Goal: Information Seeking & Learning: Check status

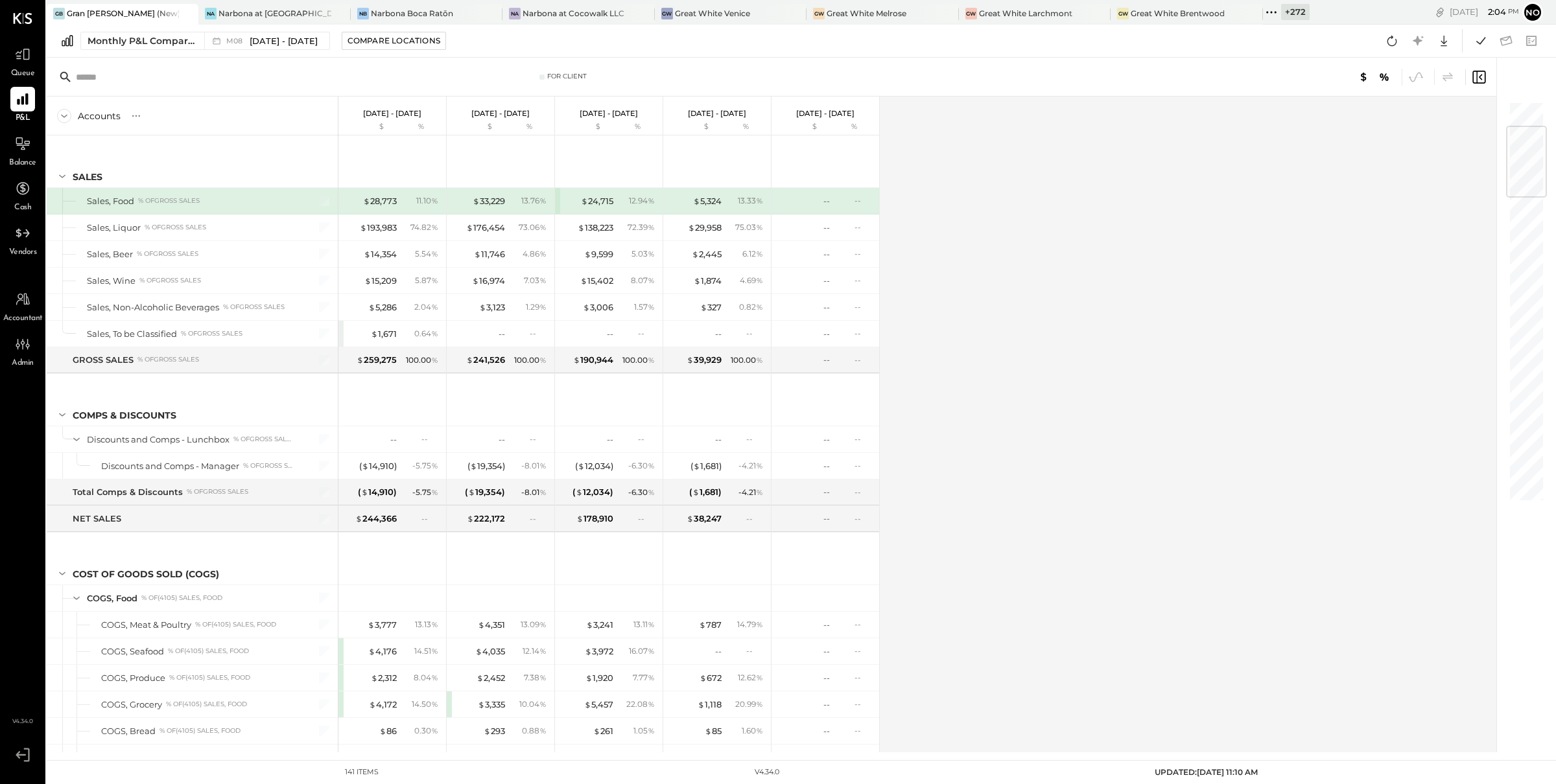
scroll to position [219, 0]
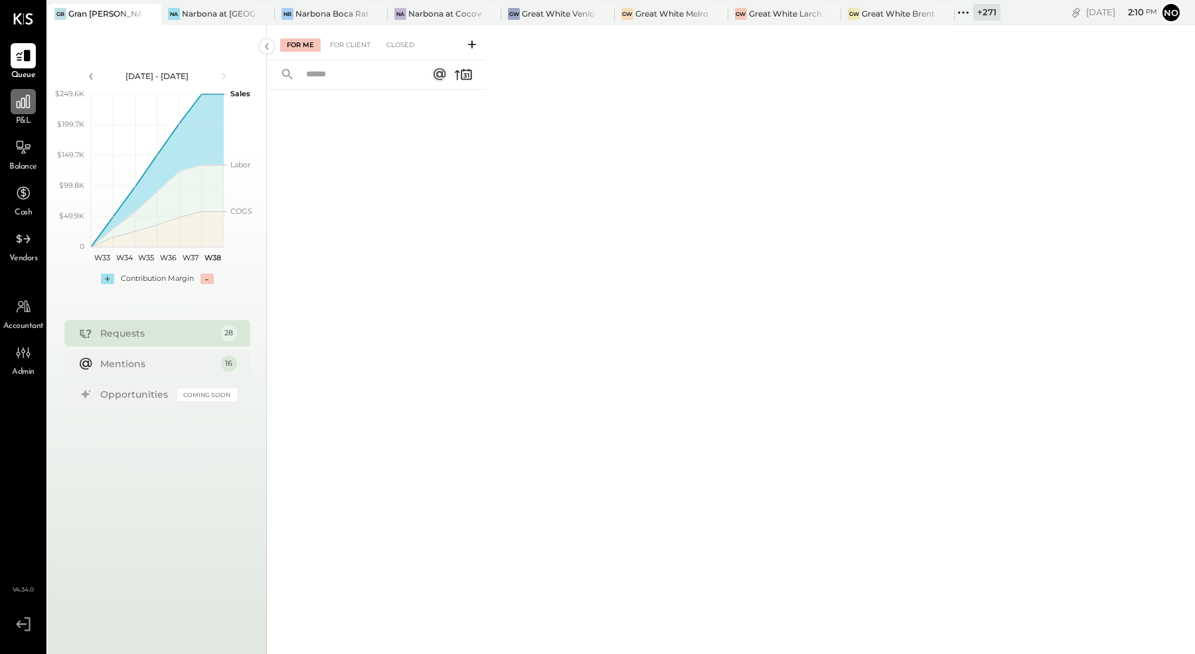
click at [15, 106] on icon at bounding box center [23, 101] width 17 height 17
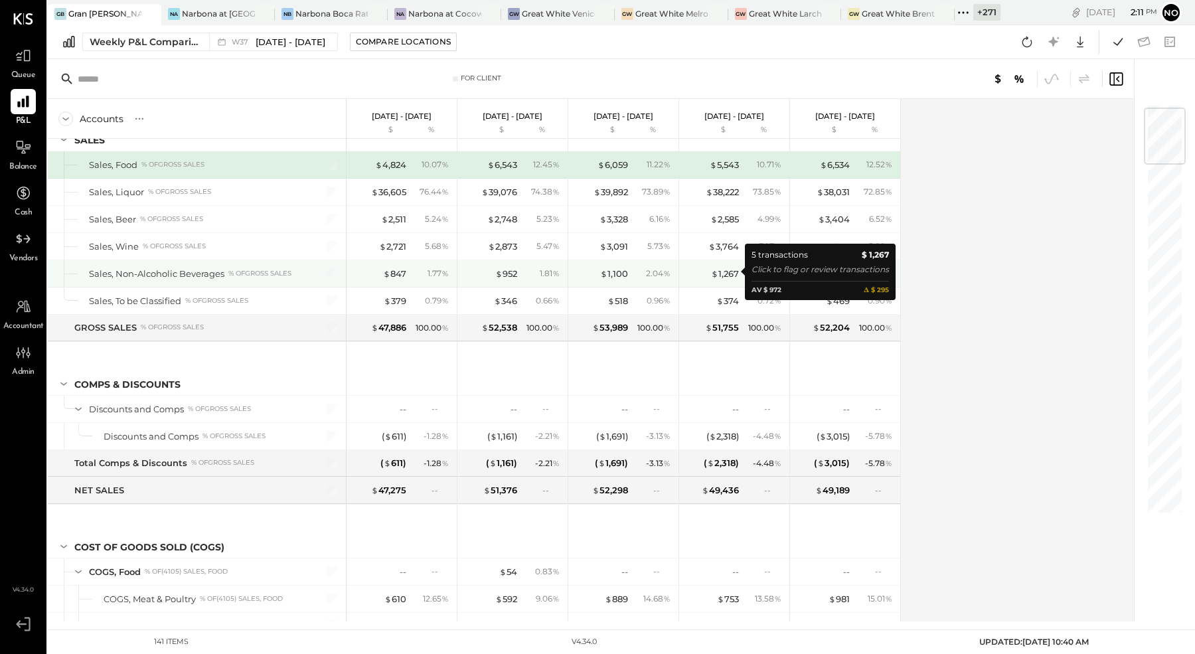
scroll to position [21, 0]
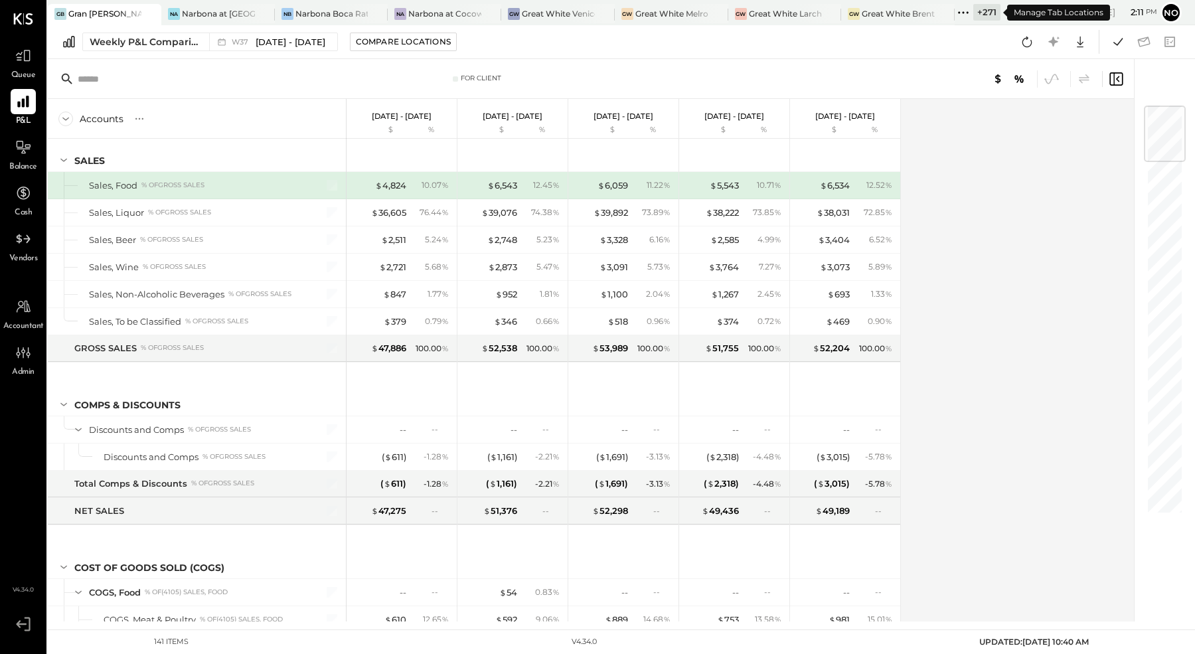
click at [969, 15] on icon at bounding box center [963, 12] width 17 height 17
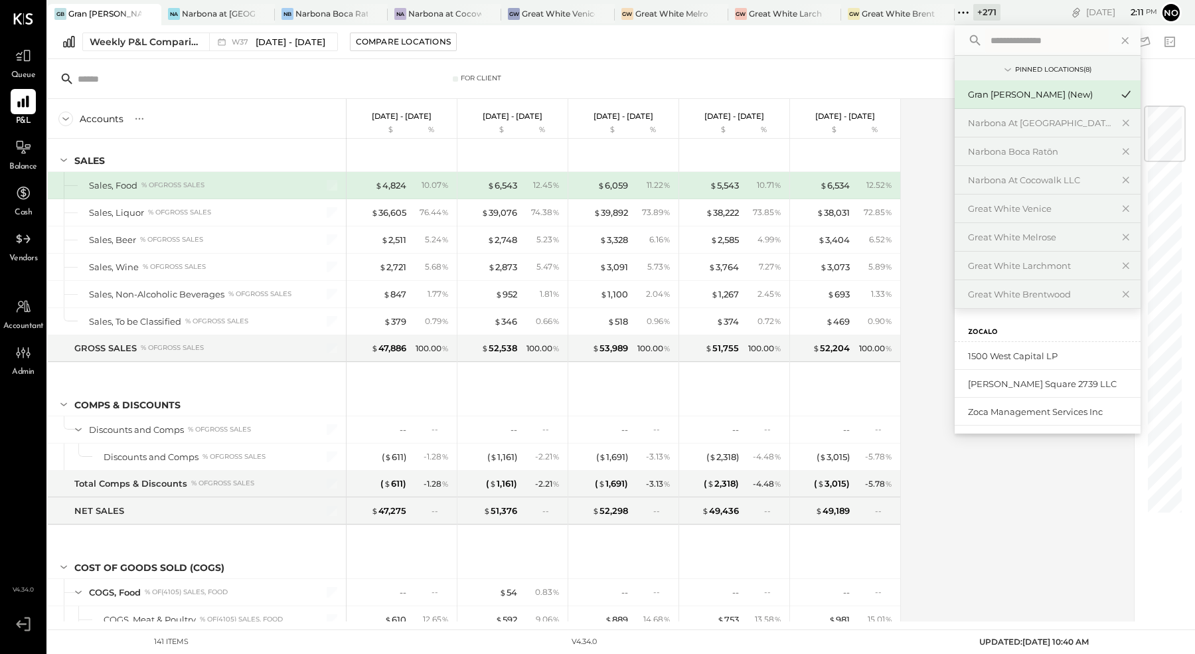
click at [1024, 35] on input "text" at bounding box center [1046, 41] width 123 height 24
type input "*****"
drag, startPoint x: 1030, startPoint y: 365, endPoint x: 1030, endPoint y: 377, distance: 11.9
click at [1030, 377] on div "Bravo Toast – Silver lake Bravo Toast – [GEOGRAPHIC_DATA]" at bounding box center [1048, 370] width 186 height 56
click at [1044, 382] on div "Bravo Toast – [GEOGRAPHIC_DATA]" at bounding box center [1039, 384] width 143 height 13
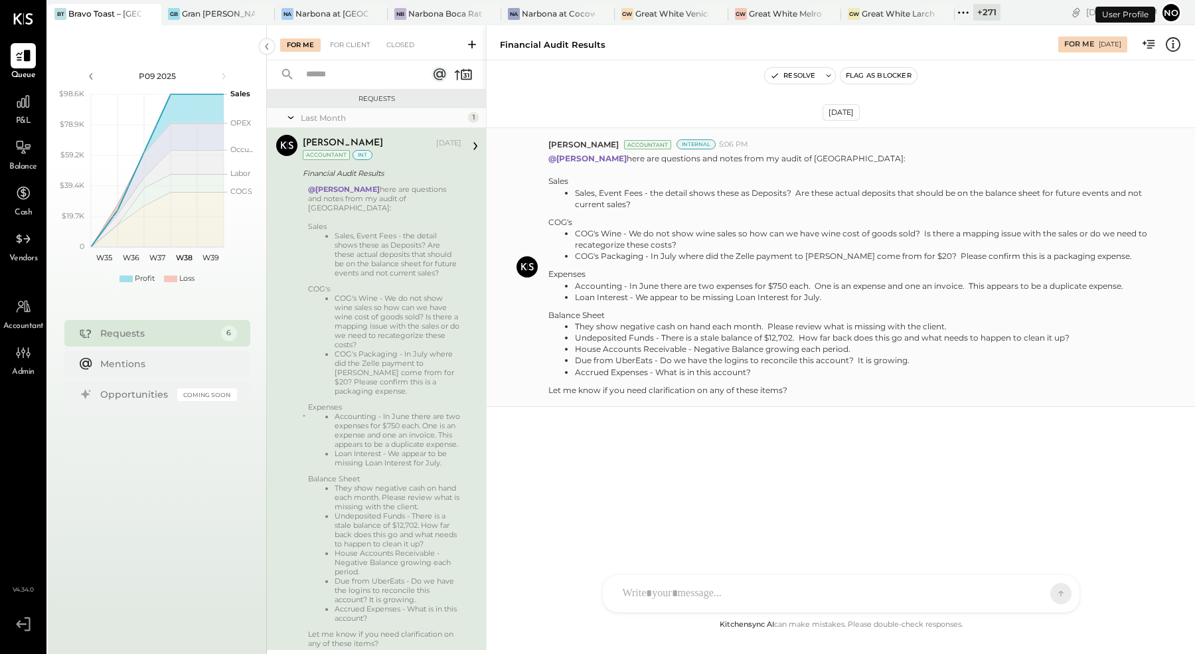
scroll to position [30, 0]
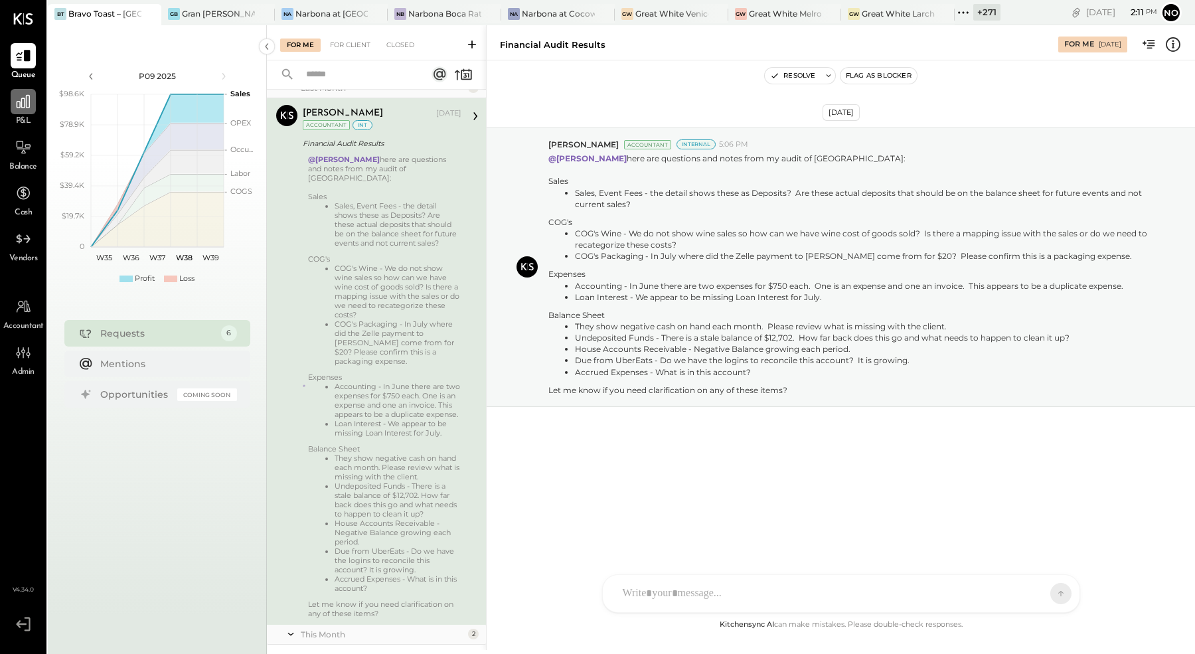
click at [16, 104] on icon at bounding box center [23, 101] width 17 height 17
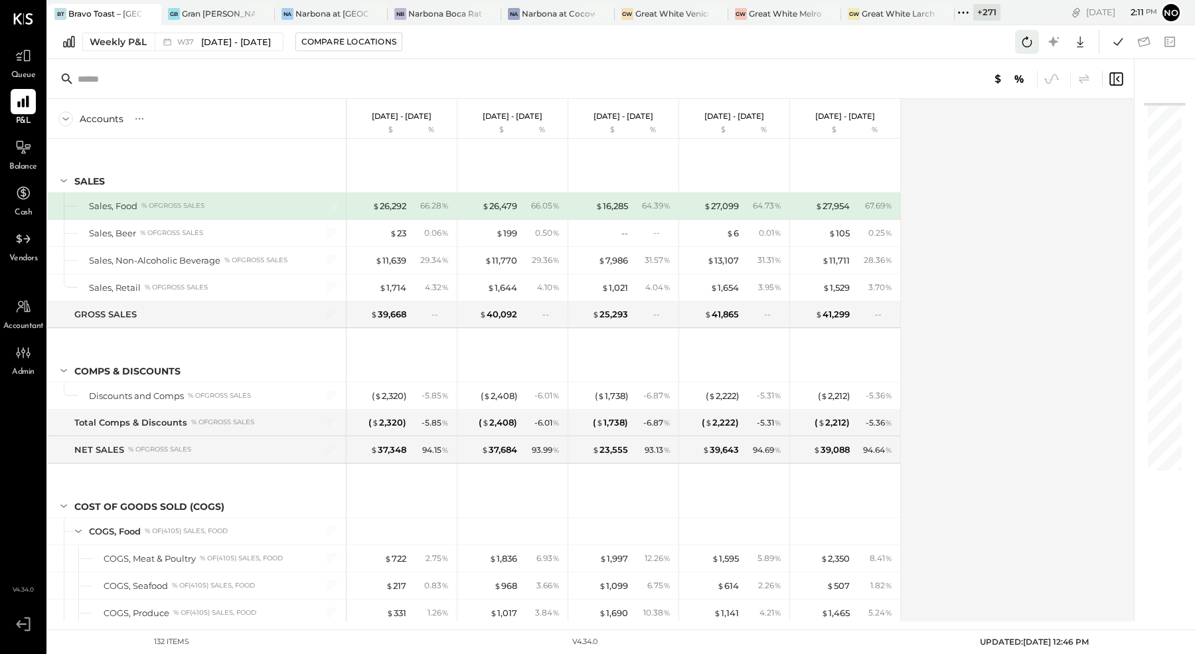
click at [1028, 33] on icon at bounding box center [1026, 41] width 17 height 17
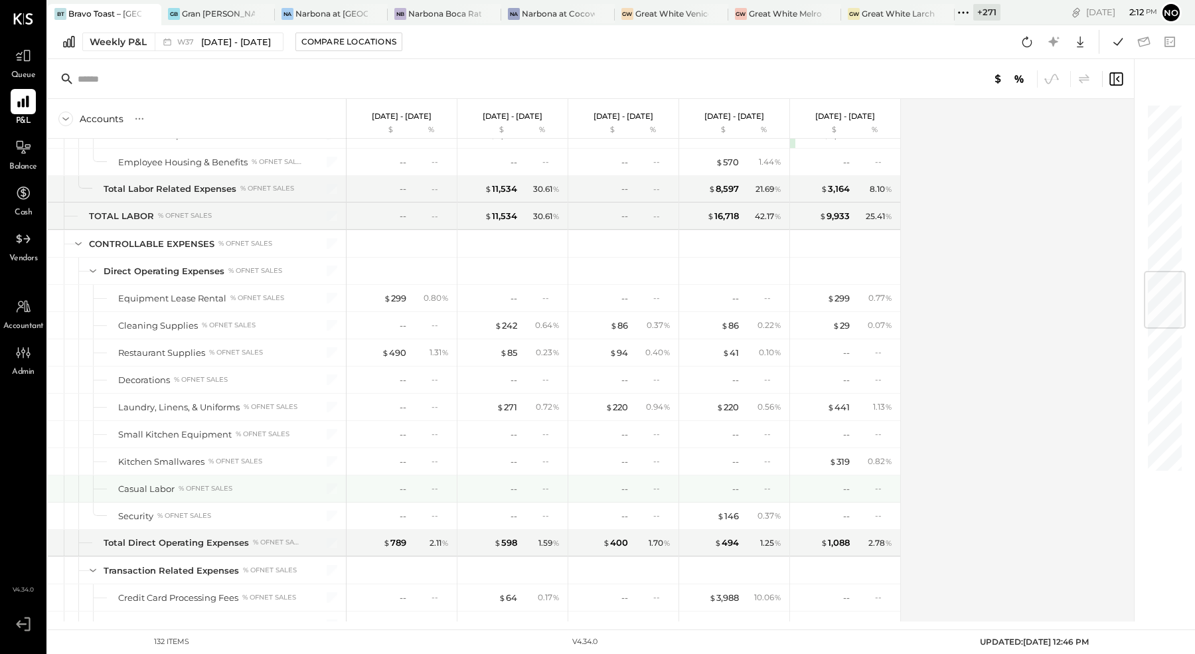
scroll to position [1487, 0]
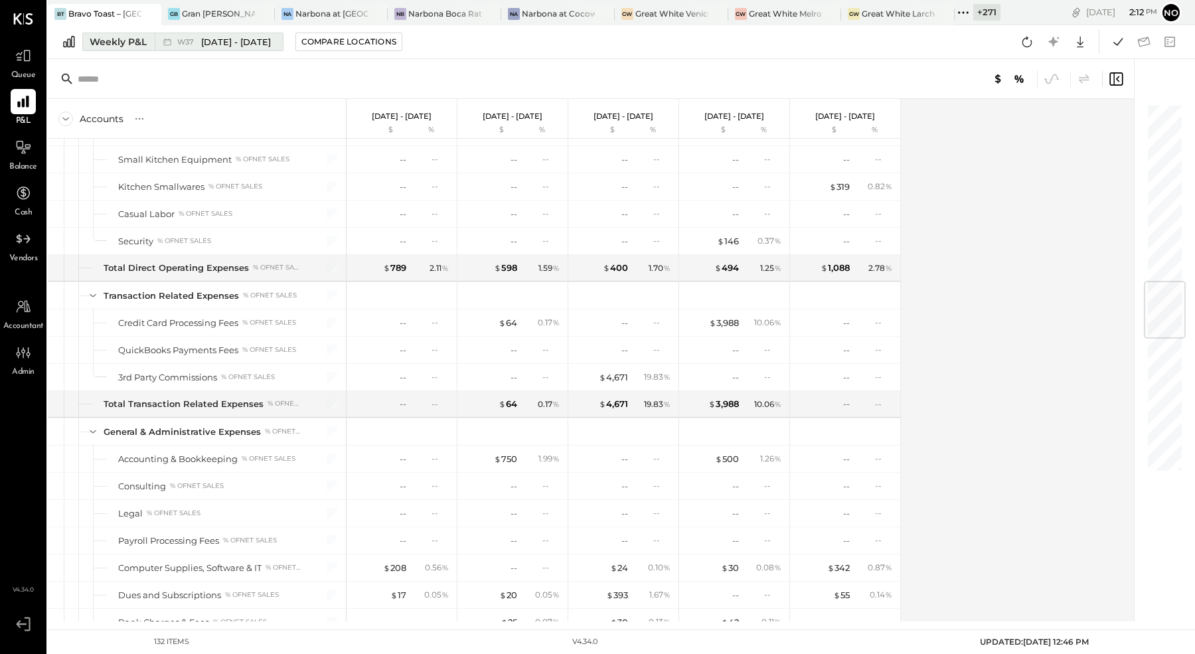
click at [208, 45] on span "[DATE] - [DATE]" at bounding box center [236, 42] width 70 height 13
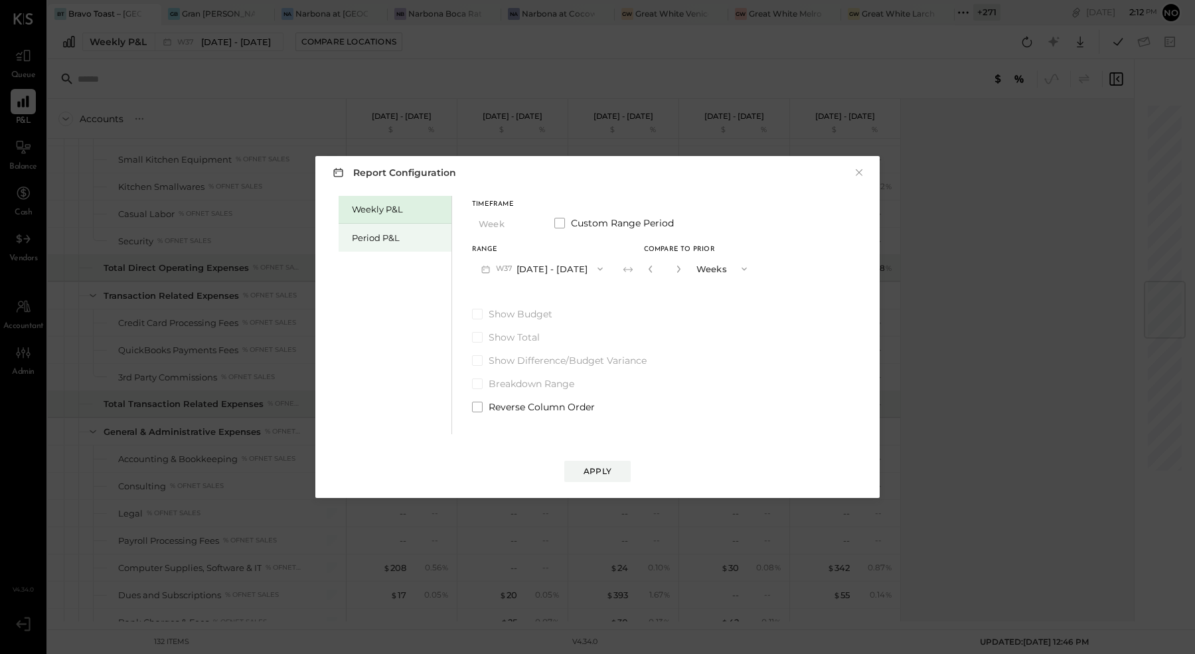
click at [377, 234] on div "Period P&L" at bounding box center [398, 238] width 93 height 13
click at [576, 273] on button "P09 [DATE] - [DATE]" at bounding box center [541, 268] width 138 height 25
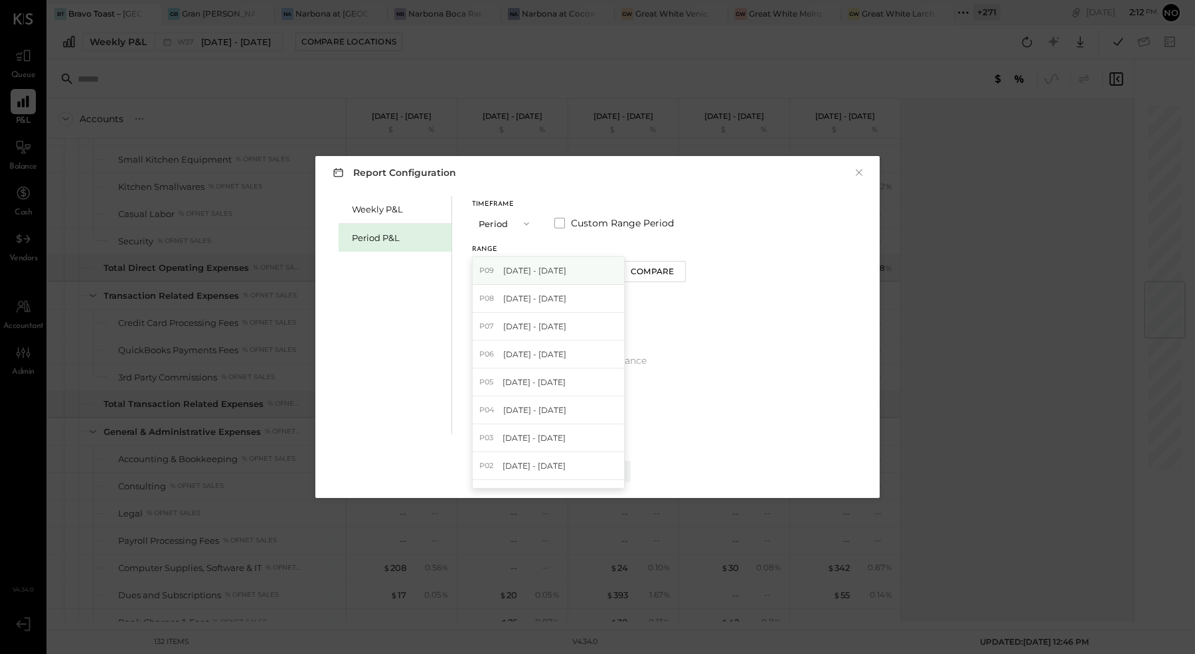
click at [547, 269] on span "[DATE] - [DATE]" at bounding box center [534, 270] width 63 height 11
click at [666, 269] on div "Compare" at bounding box center [652, 271] width 43 height 11
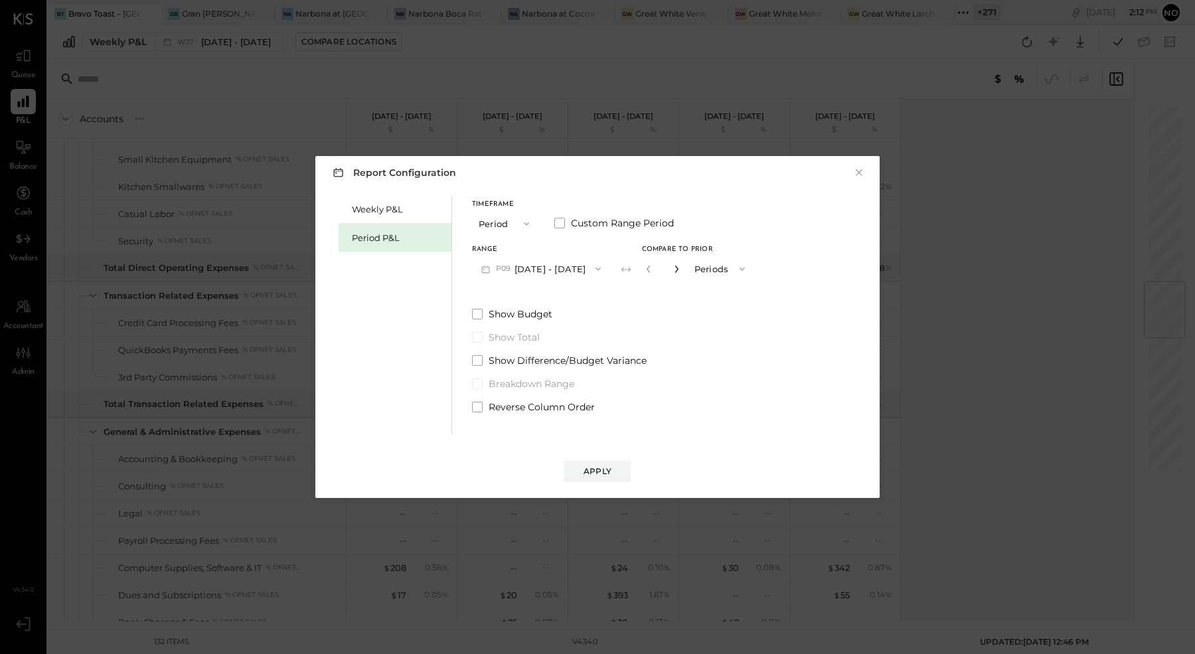
click at [680, 269] on icon "button" at bounding box center [676, 269] width 8 height 8
type input "*"
click at [589, 467] on div "Apply" at bounding box center [597, 470] width 28 height 11
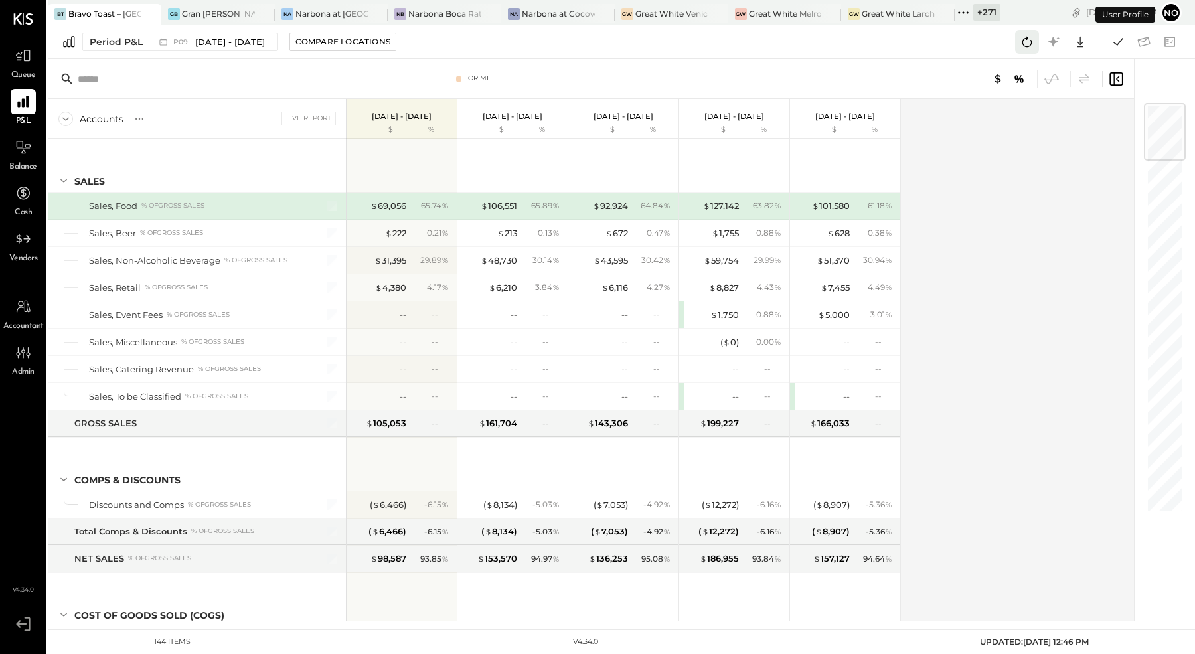
click at [1023, 43] on icon at bounding box center [1026, 41] width 17 height 17
click at [1117, 44] on icon at bounding box center [1117, 41] width 9 height 7
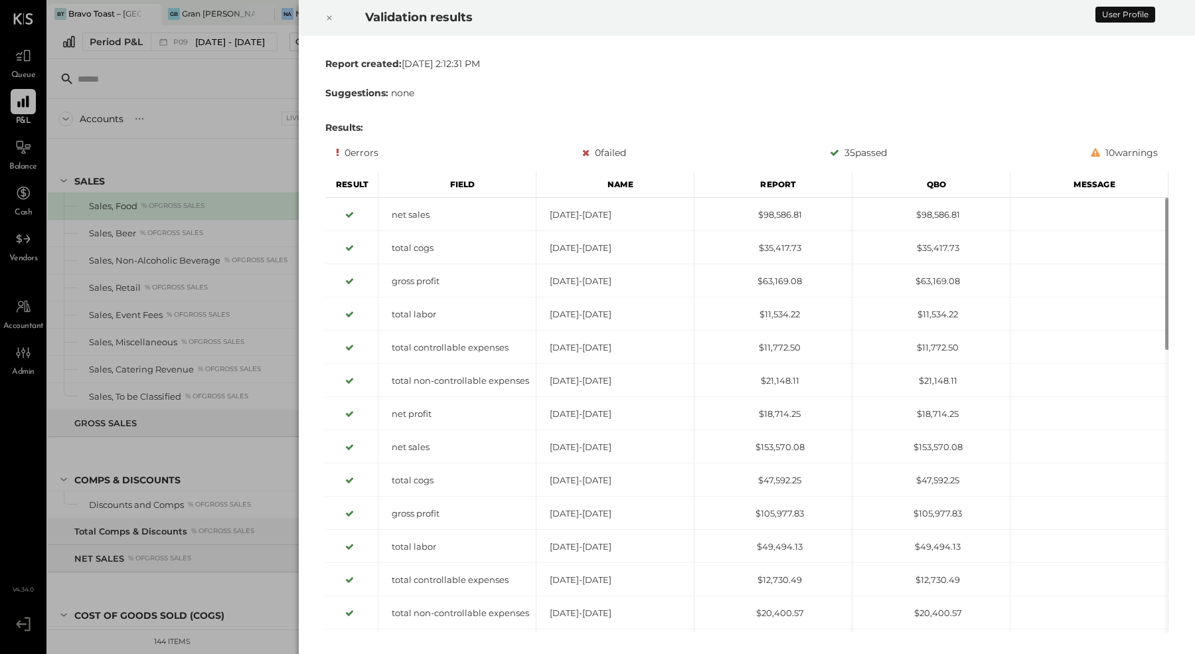
click at [328, 17] on icon at bounding box center [329, 18] width 5 height 5
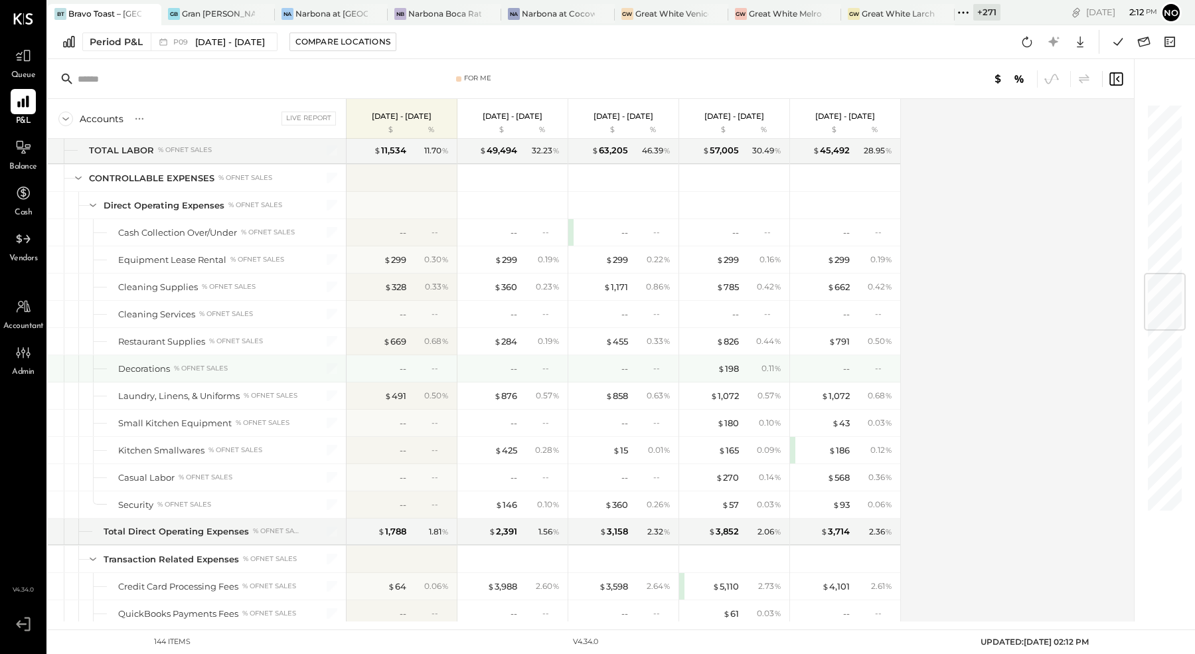
scroll to position [1601, 0]
